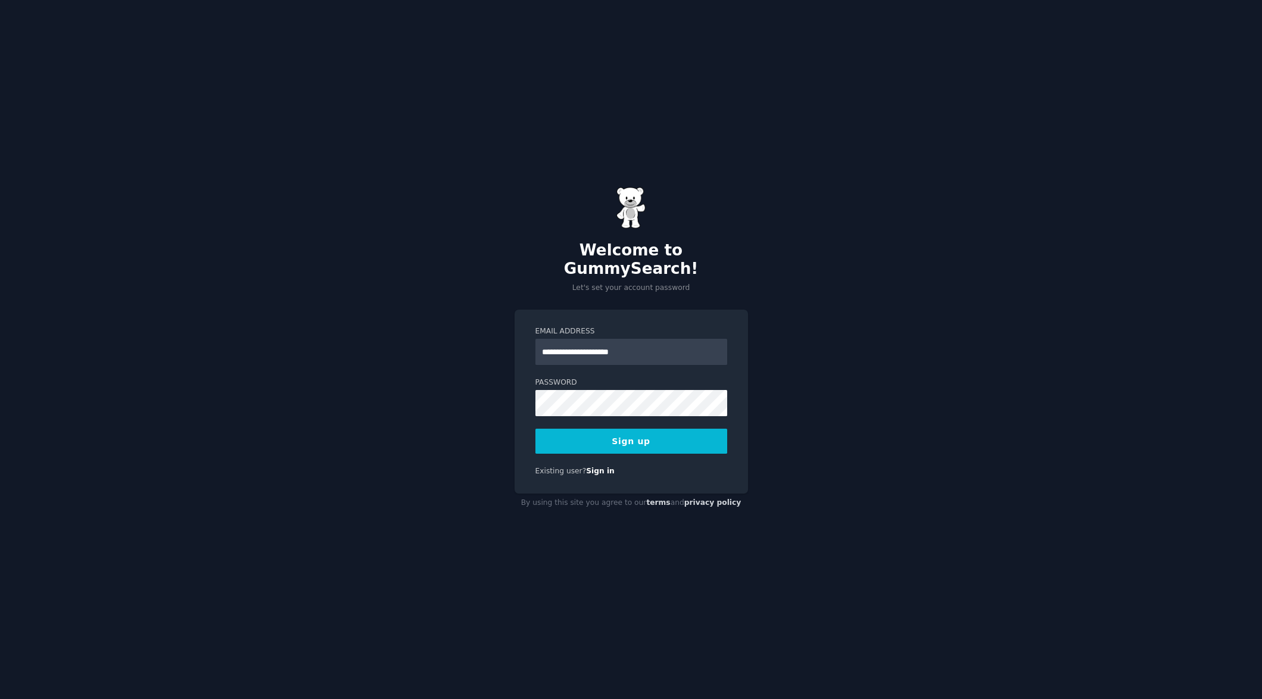
type input "**********"
click at [596, 434] on button "Sign up" at bounding box center [632, 441] width 192 height 25
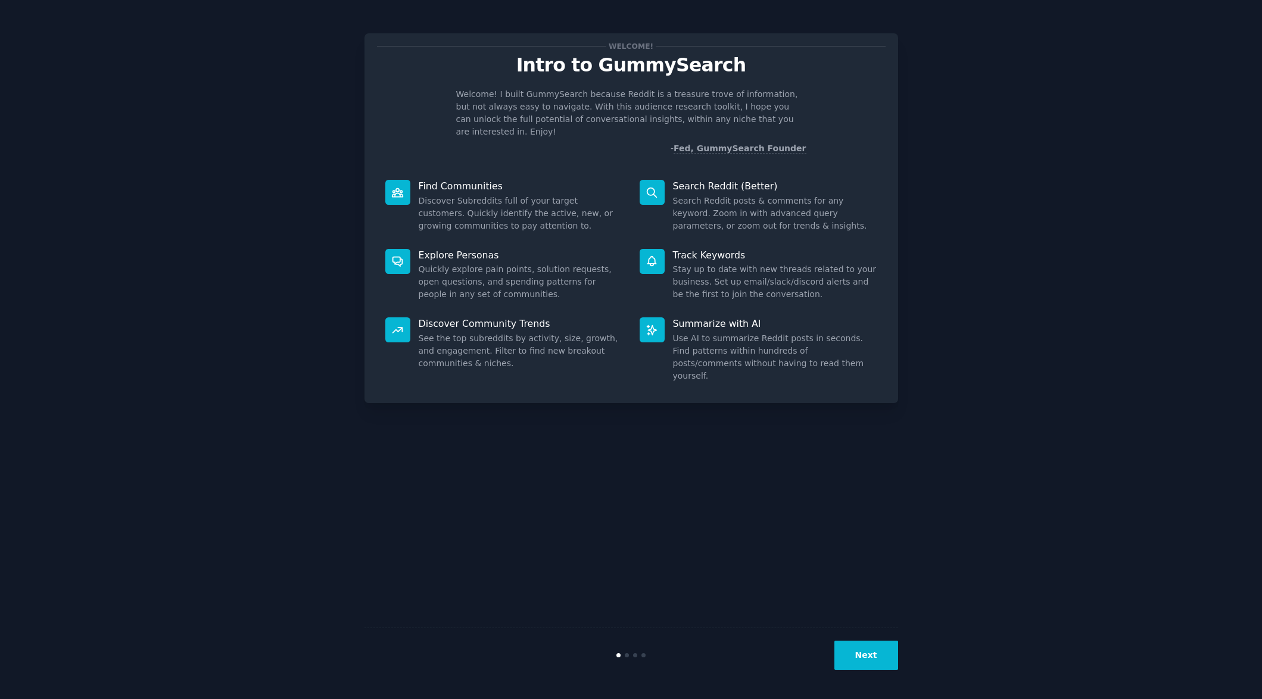
click at [869, 666] on button "Next" at bounding box center [867, 655] width 64 height 29
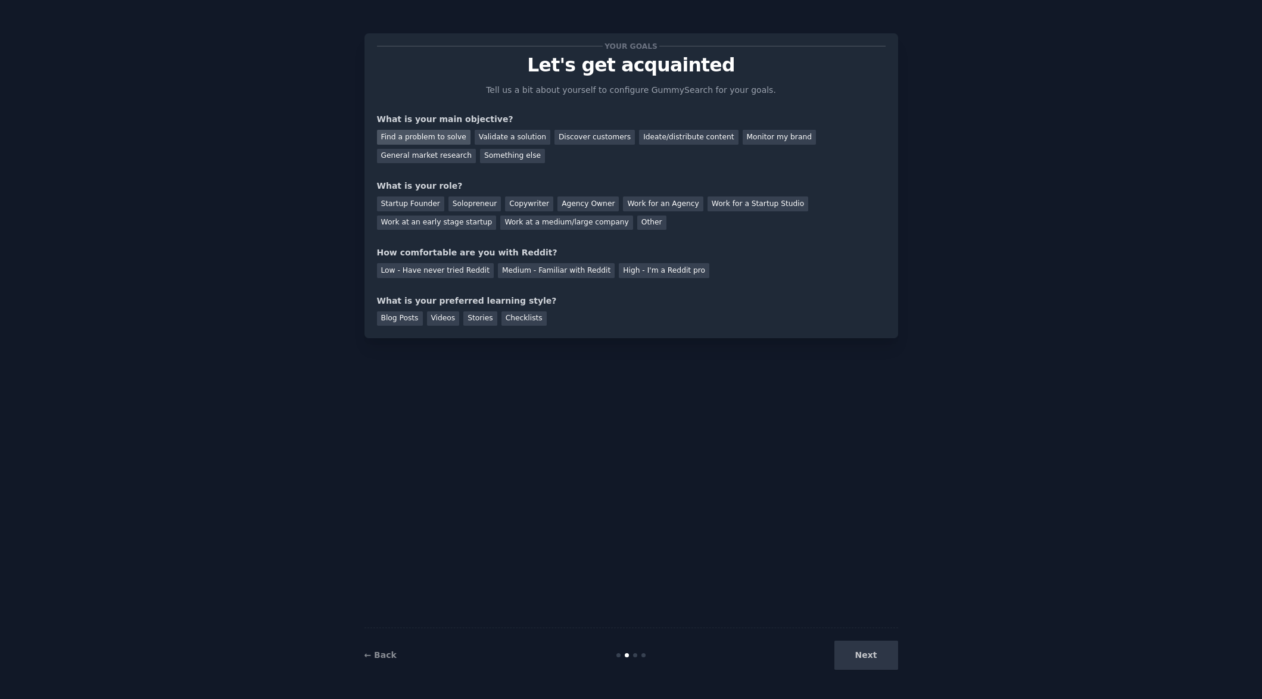
click at [433, 136] on div "Find a problem to solve" at bounding box center [424, 137] width 94 height 15
click at [582, 134] on div "Discover customers" at bounding box center [595, 137] width 80 height 15
click at [437, 133] on div "Find a problem to solve" at bounding box center [424, 137] width 94 height 15
click at [460, 207] on div "Solopreneur" at bounding box center [475, 204] width 52 height 15
click at [531, 272] on div "Medium - Familiar with Reddit" at bounding box center [556, 270] width 117 height 15
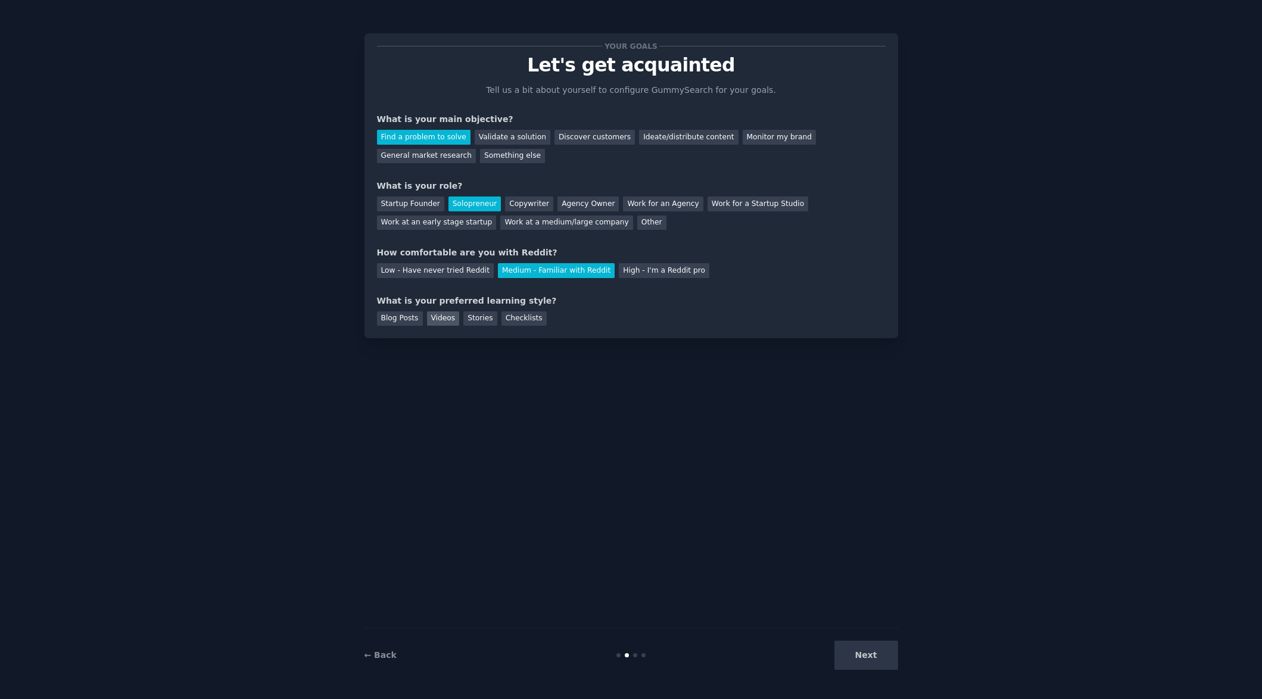
click at [440, 315] on div "Videos" at bounding box center [443, 319] width 33 height 15
click at [878, 660] on button "Next" at bounding box center [867, 655] width 64 height 29
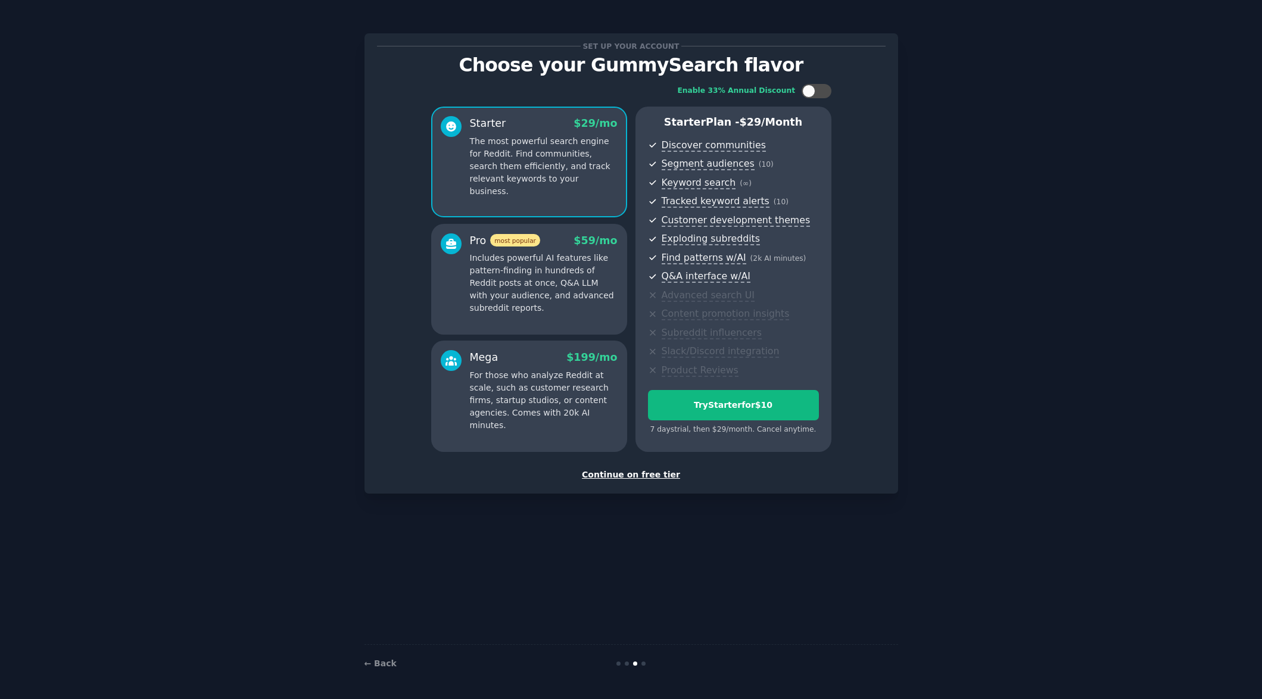
click at [640, 473] on div "Continue on free tier" at bounding box center [631, 475] width 509 height 13
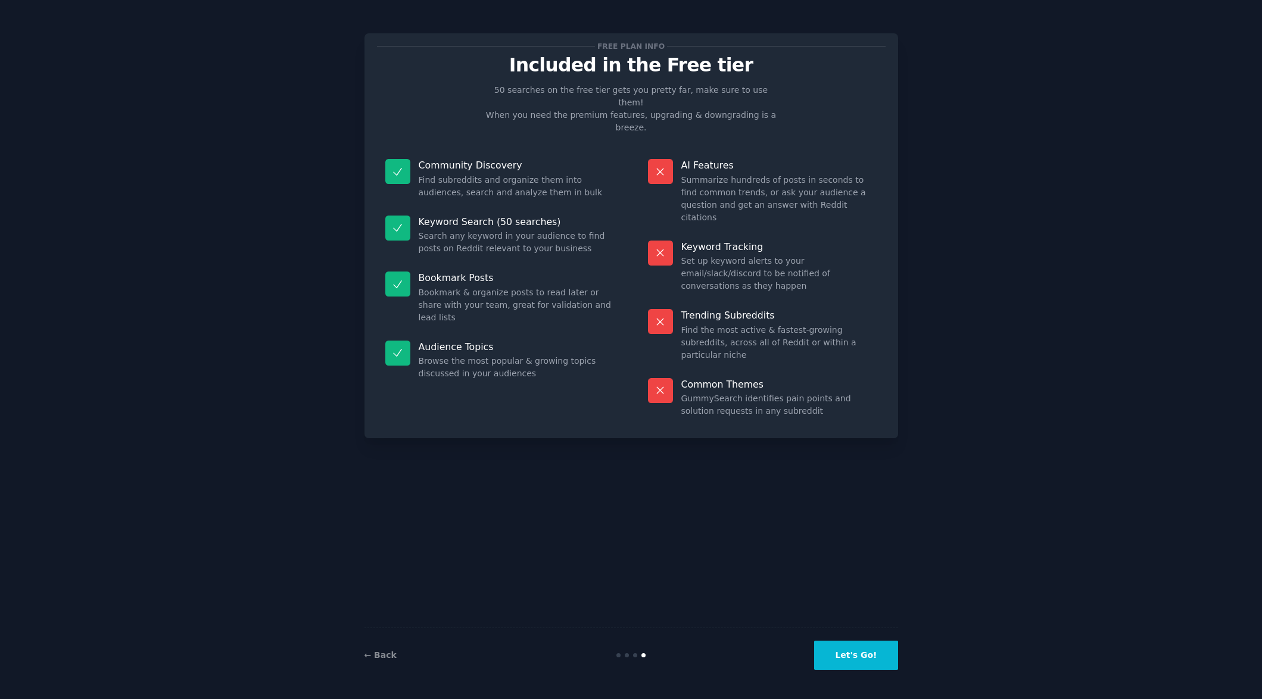
click at [869, 663] on button "Let's Go!" at bounding box center [855, 655] width 83 height 29
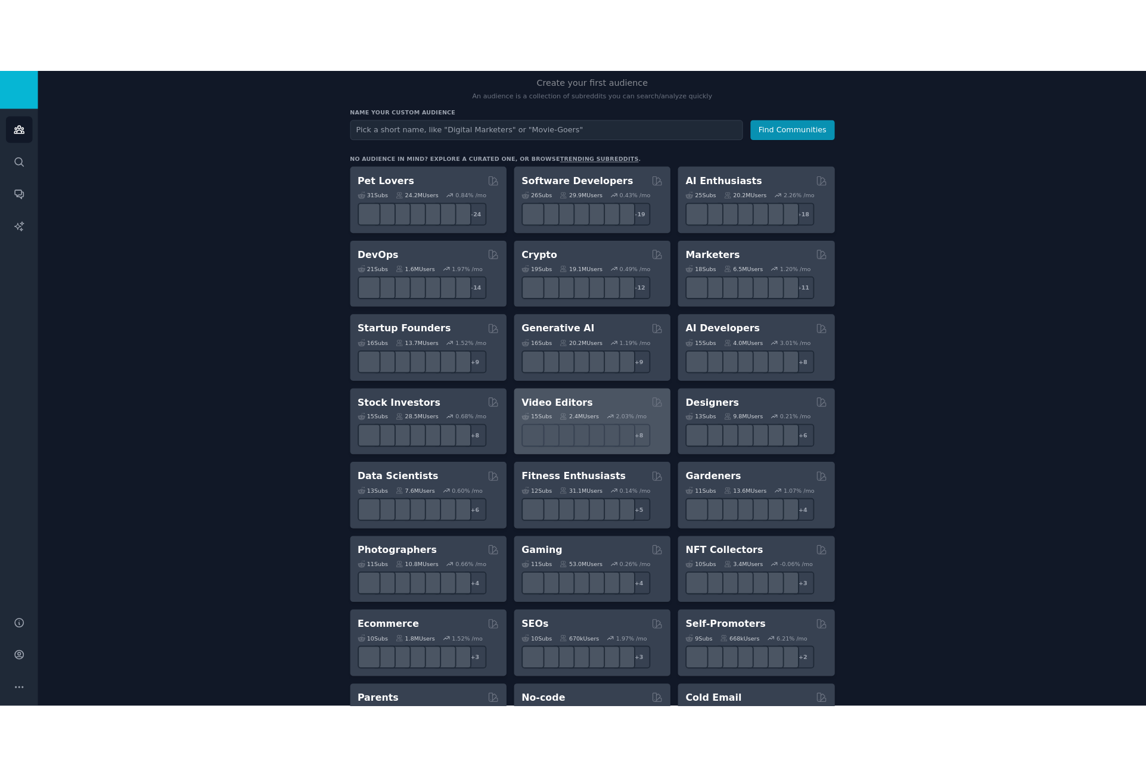
scroll to position [119, 0]
